Goal: Task Accomplishment & Management: Manage account settings

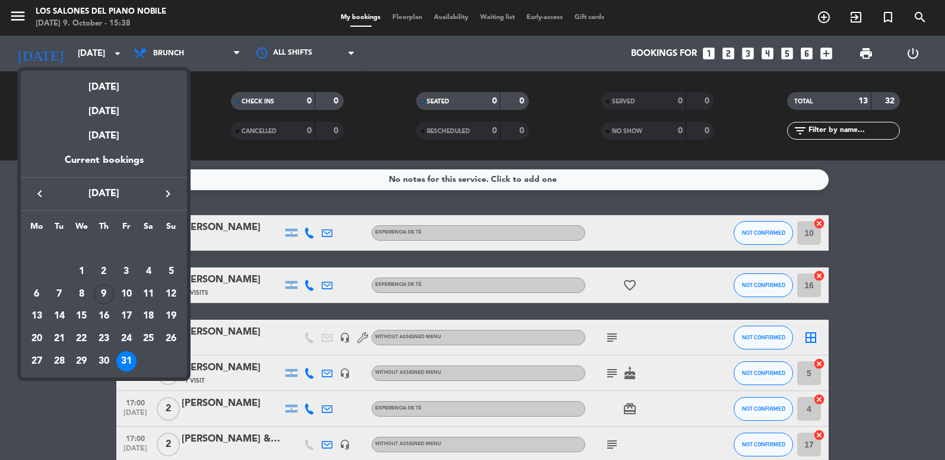
click at [25, 11] on div at bounding box center [472, 230] width 945 height 460
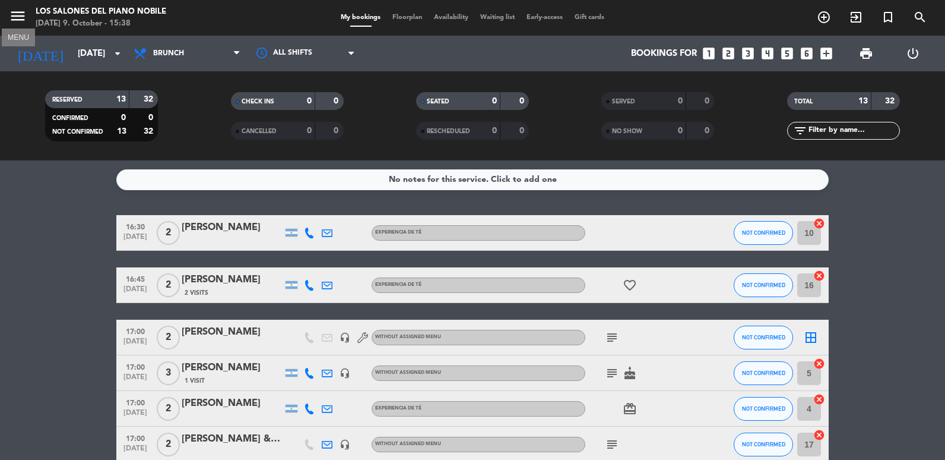
click at [21, 10] on icon "menu" at bounding box center [18, 16] width 18 height 18
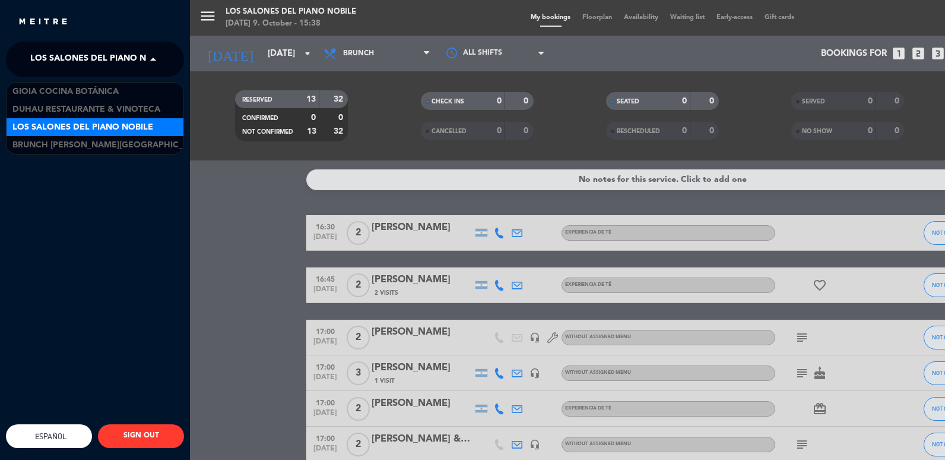
click at [77, 56] on span "Los Salones del Piano Nobile" at bounding box center [100, 59] width 141 height 25
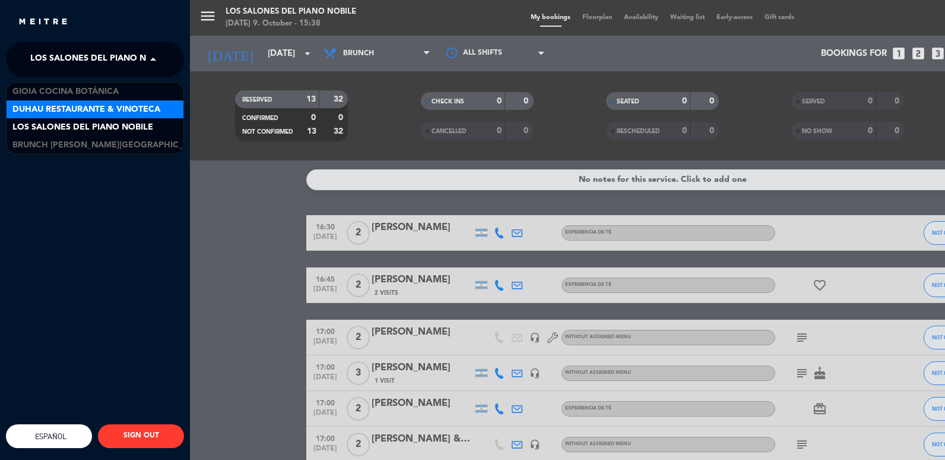
click at [71, 107] on span "Duhau Restaurante & Vinoteca" at bounding box center [86, 110] width 148 height 14
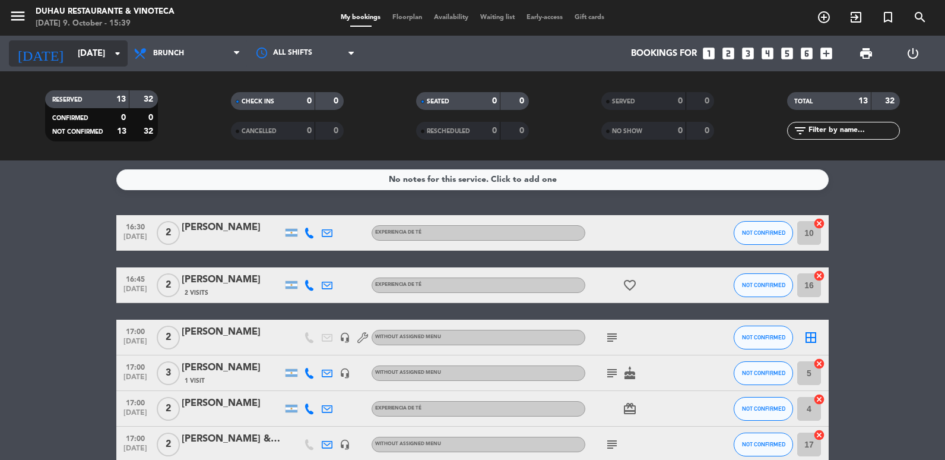
click at [72, 64] on input "[DATE]" at bounding box center [129, 54] width 114 height 22
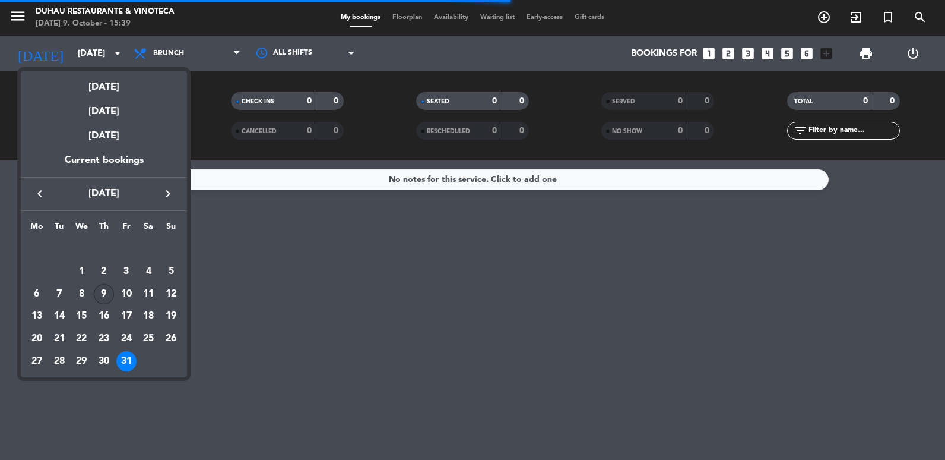
click at [103, 294] on div "9" at bounding box center [104, 294] width 20 height 20
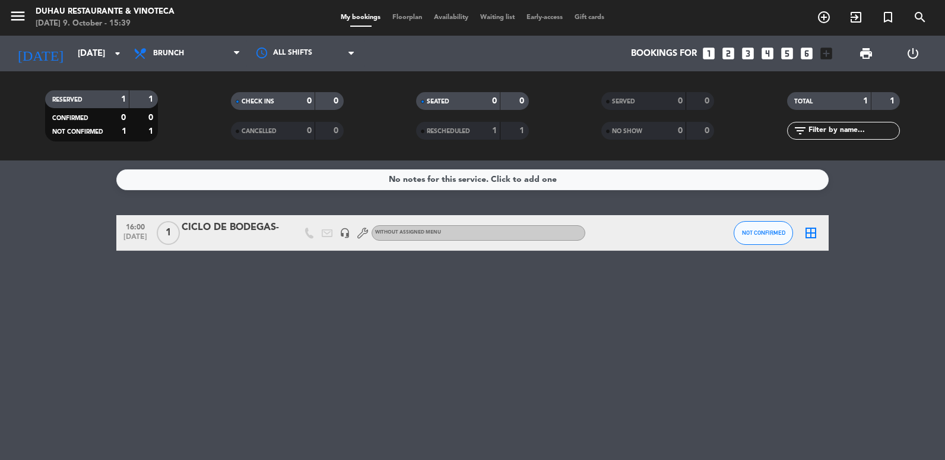
click at [197, 58] on span "Brunch" at bounding box center [187, 53] width 119 height 26
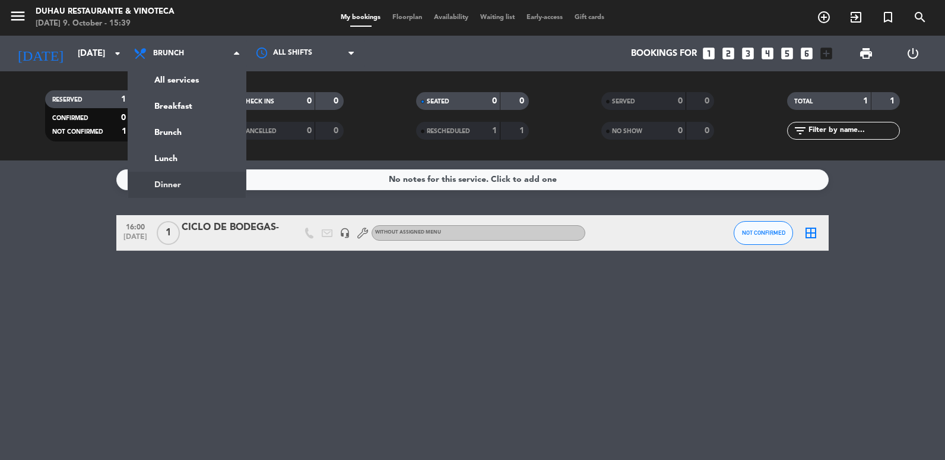
click at [194, 183] on ng-component "menu Duhau Restaurante & Vinoteca [DATE] 9. October - 15:39 My bookings Floorpl…" at bounding box center [472, 230] width 945 height 460
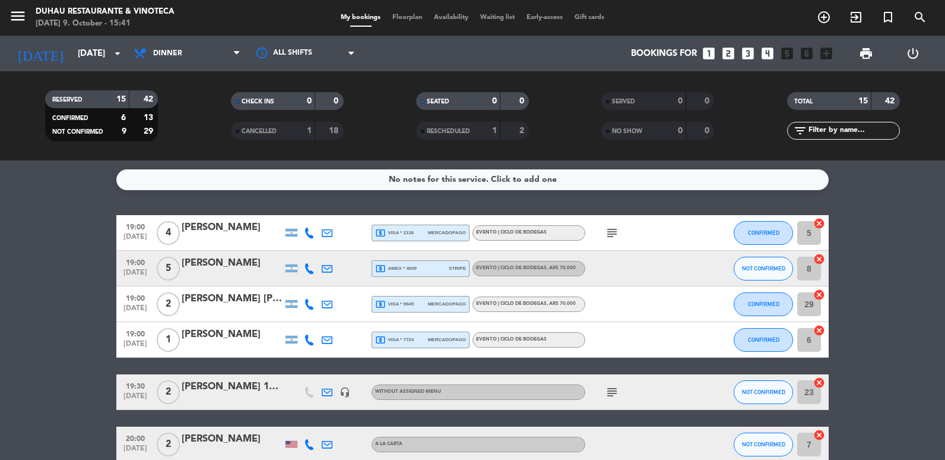
drag, startPoint x: 61, startPoint y: 220, endPoint x: 61, endPoint y: 213, distance: 6.5
click at [104, 57] on input "[DATE]" at bounding box center [129, 54] width 114 height 22
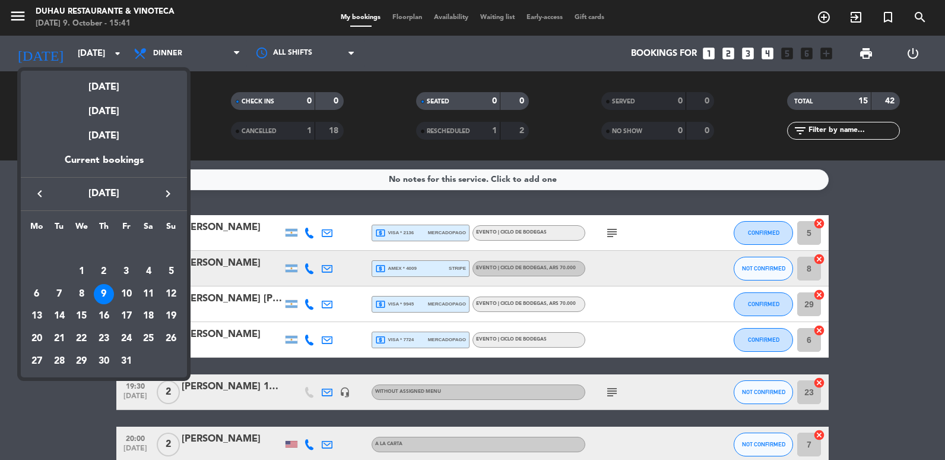
click at [2, 329] on div at bounding box center [472, 230] width 945 height 460
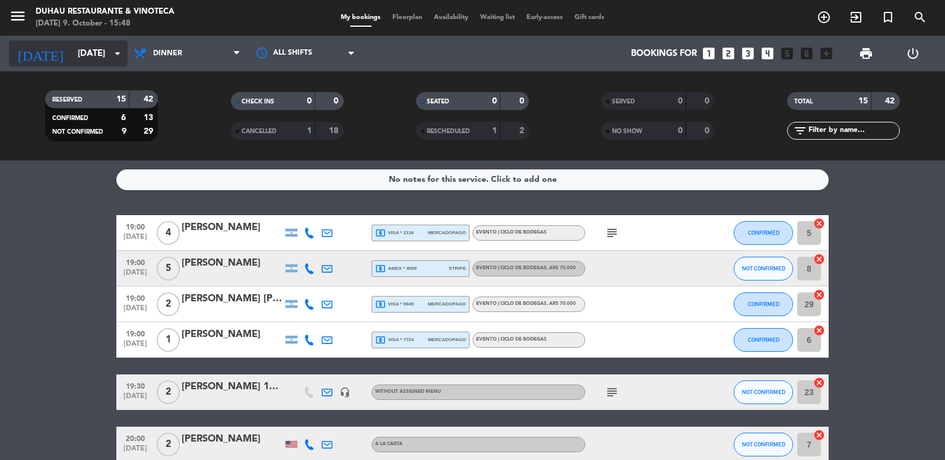
click at [72, 48] on input "[DATE]" at bounding box center [129, 54] width 114 height 22
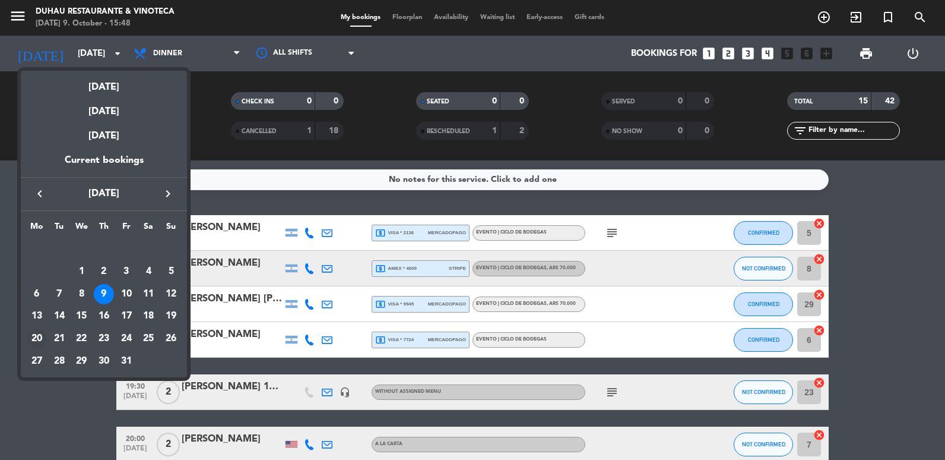
click at [37, 337] on div "20" at bounding box center [37, 338] width 20 height 20
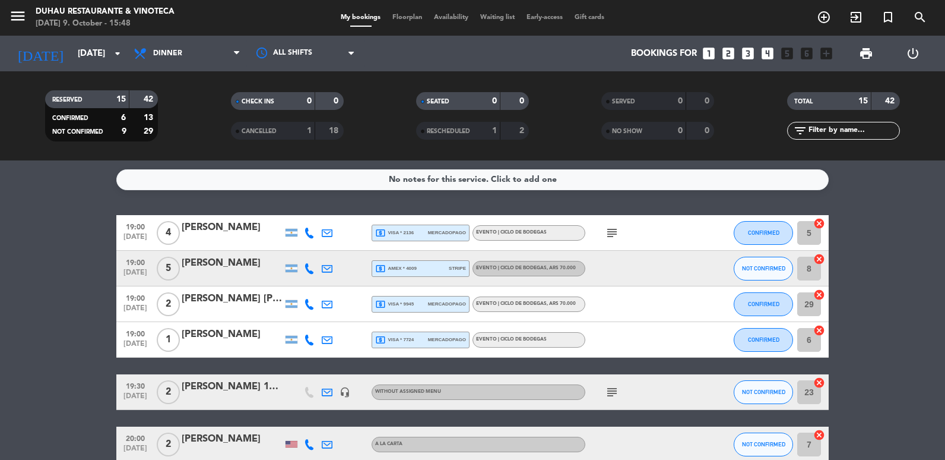
type input "[DATE]"
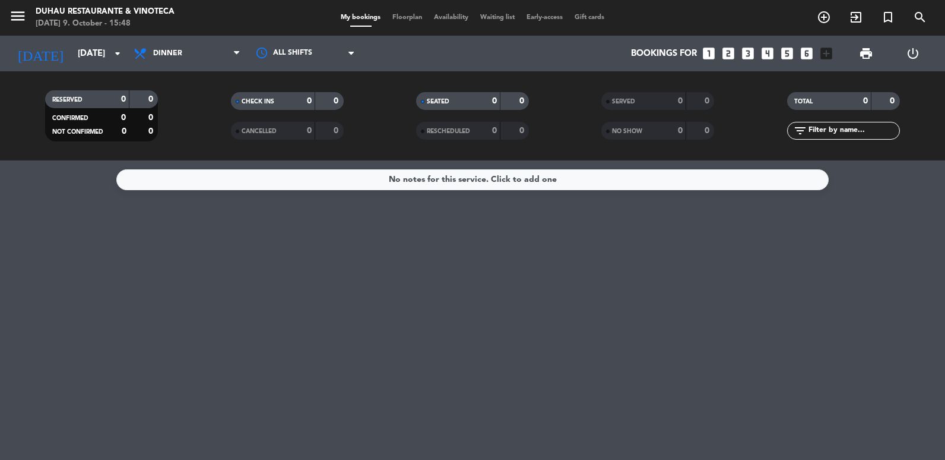
click at [729, 53] on icon "looks_two" at bounding box center [728, 53] width 15 height 15
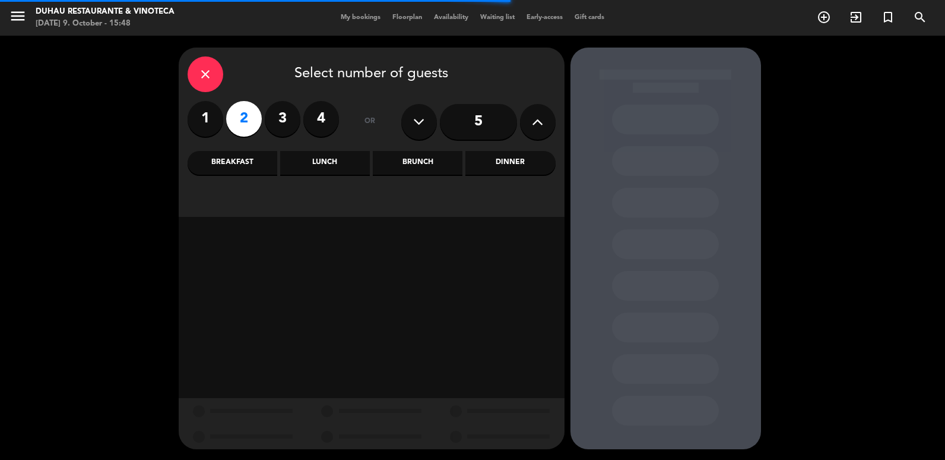
click at [492, 156] on div "Dinner" at bounding box center [510, 163] width 90 height 24
